Goal: Task Accomplishment & Management: Use online tool/utility

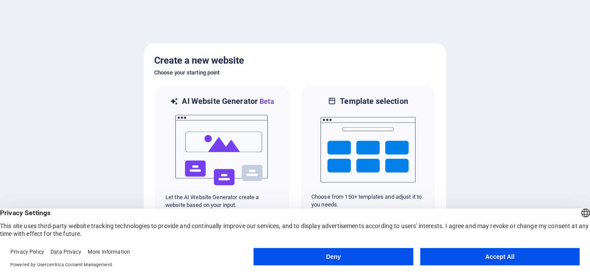
click at [494, 258] on button "Accept All" at bounding box center [499, 256] width 159 height 17
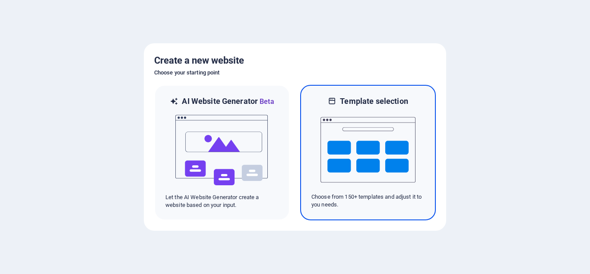
click at [379, 158] on img at bounding box center [368, 149] width 95 height 86
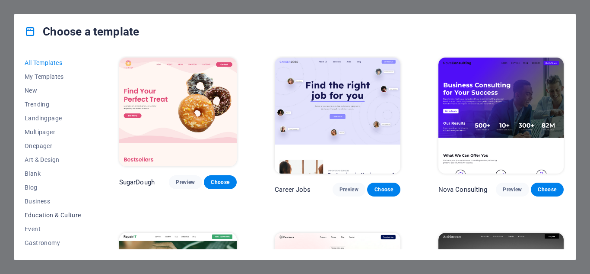
click at [58, 210] on button "Education & Culture" at bounding box center [53, 215] width 57 height 14
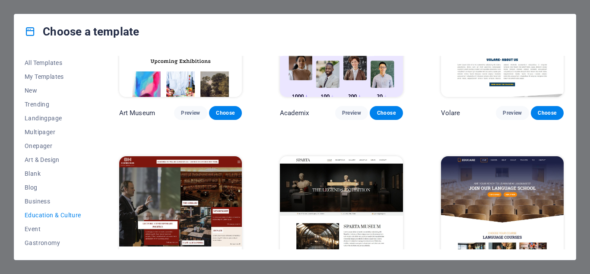
scroll to position [130, 0]
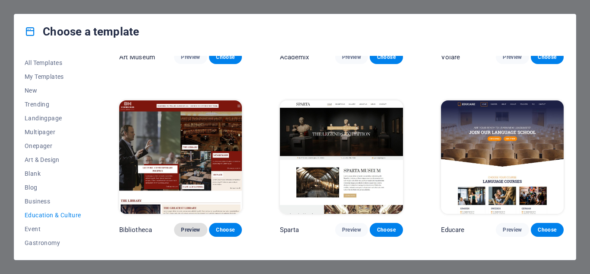
click at [190, 229] on span "Preview" at bounding box center [190, 229] width 19 height 7
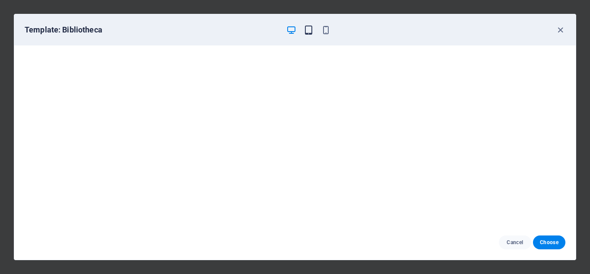
click at [309, 34] on icon "button" at bounding box center [309, 30] width 10 height 10
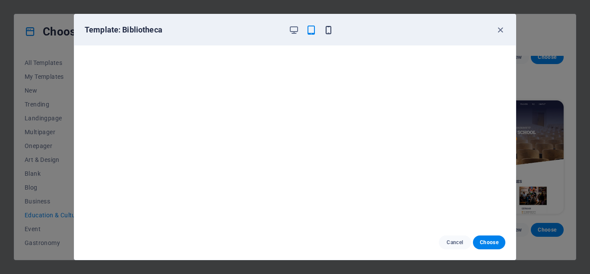
click at [327, 30] on icon "button" at bounding box center [329, 30] width 10 height 10
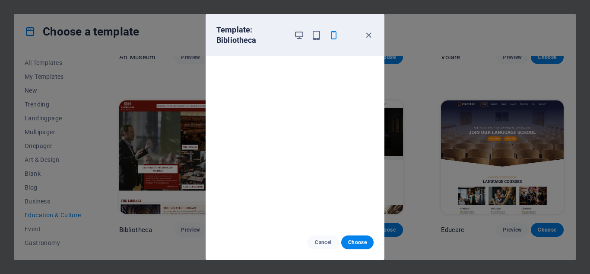
scroll to position [0, 0]
click at [296, 34] on icon "button" at bounding box center [299, 35] width 10 height 10
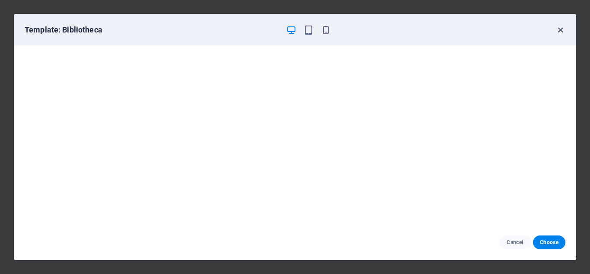
click at [557, 34] on icon "button" at bounding box center [561, 30] width 10 height 10
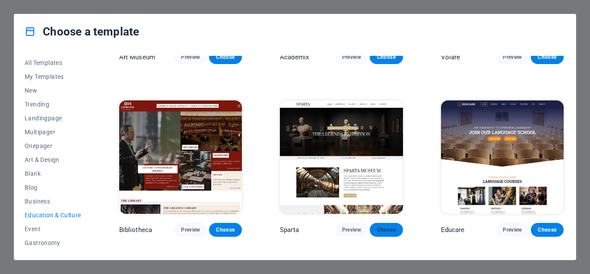
click at [384, 229] on span "Choose" at bounding box center [386, 229] width 19 height 7
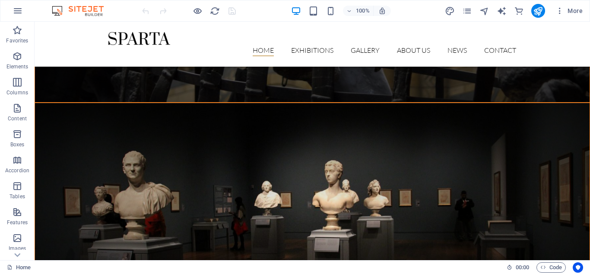
scroll to position [327, 0]
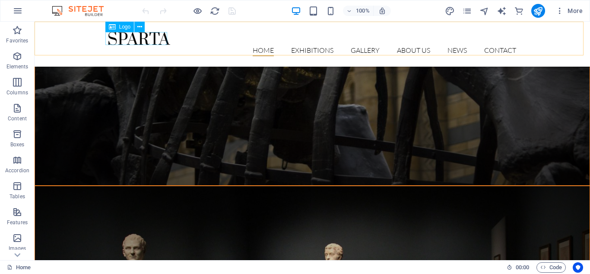
click at [120, 30] on div "Logo" at bounding box center [119, 27] width 29 height 10
click at [125, 41] on div at bounding box center [312, 38] width 408 height 13
click at [141, 28] on icon at bounding box center [139, 26] width 5 height 9
